Goal: Task Accomplishment & Management: Manage account settings

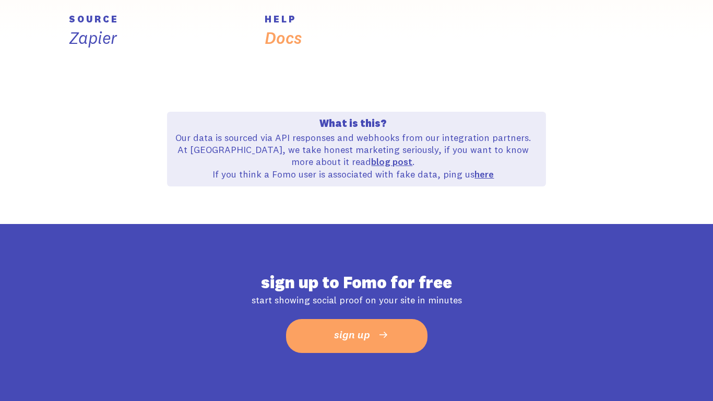
scroll to position [481, 0]
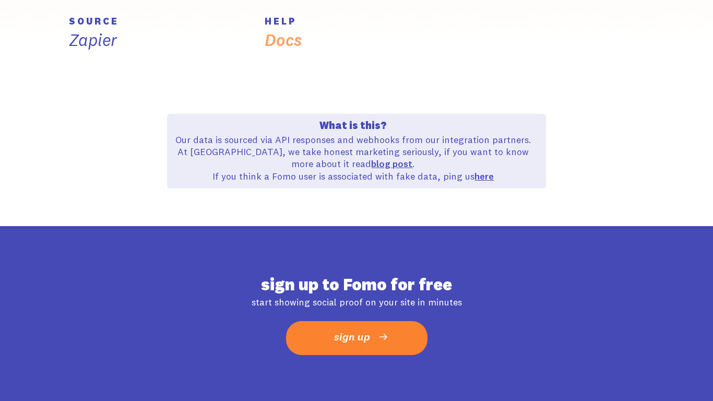
click at [407, 324] on link "sign up" at bounding box center [357, 338] width 142 height 34
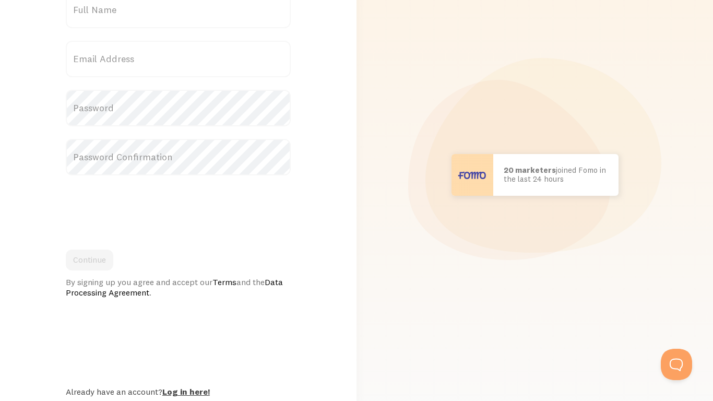
click at [178, 389] on link "Log in here!" at bounding box center [186, 391] width 48 height 10
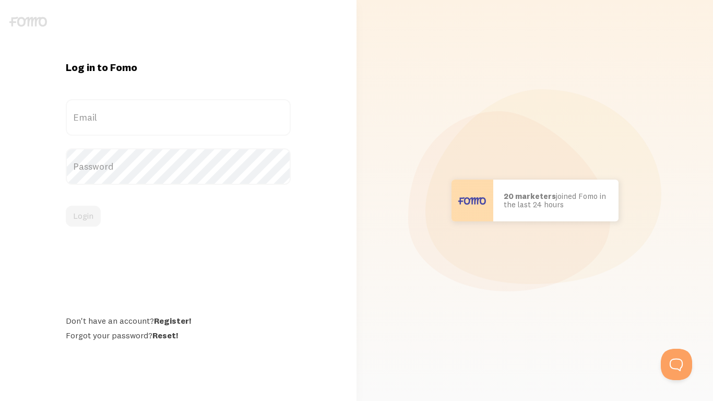
click at [56, 7] on div at bounding box center [28, 14] width 56 height 29
